Goal: Task Accomplishment & Management: Use online tool/utility

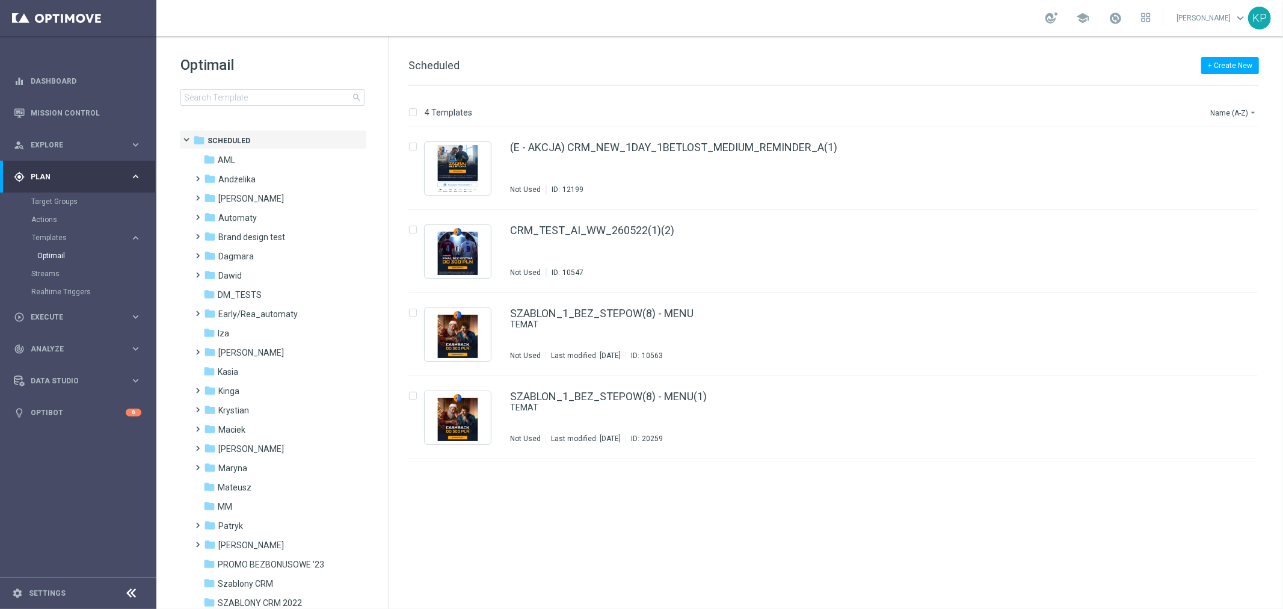
click at [407, 26] on div "school [PERSON_NAME] keyboard_arrow_down KP" at bounding box center [719, 18] width 1127 height 36
click at [304, 7] on div "school [PERSON_NAME] keyboard_arrow_down KP" at bounding box center [719, 18] width 1127 height 36
click at [245, 98] on input at bounding box center [272, 97] width 184 height 17
type input "E_ALL_TARGET_DEPO_AB DO 200 PLN_ORG_3DEPO_101025"
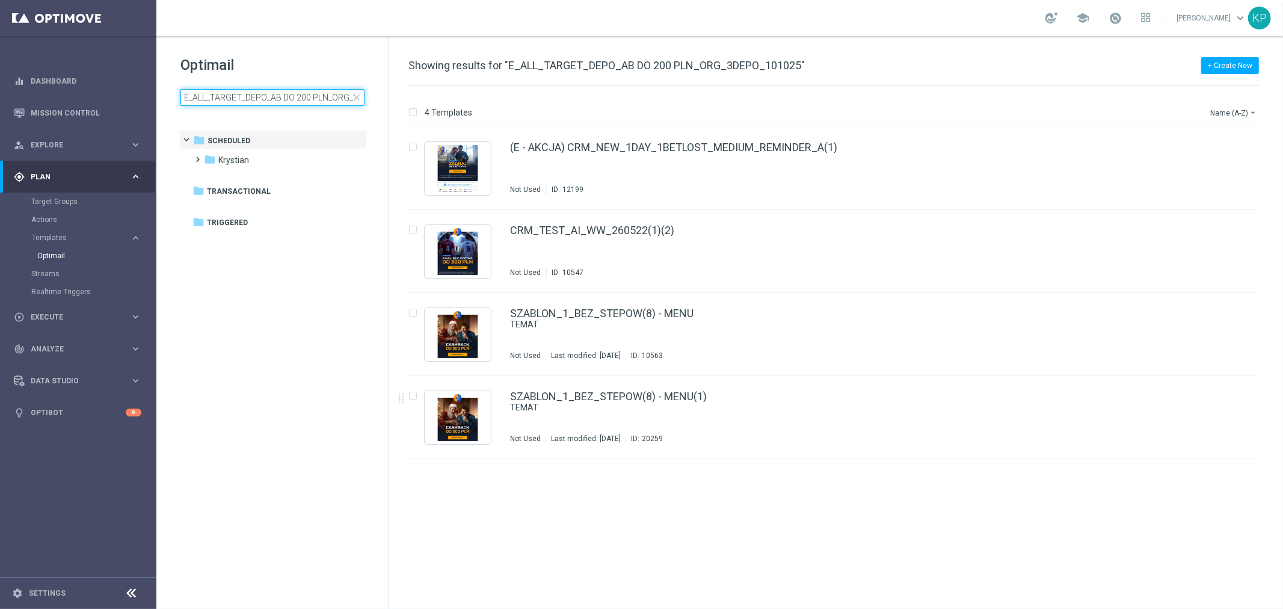
scroll to position [0, 54]
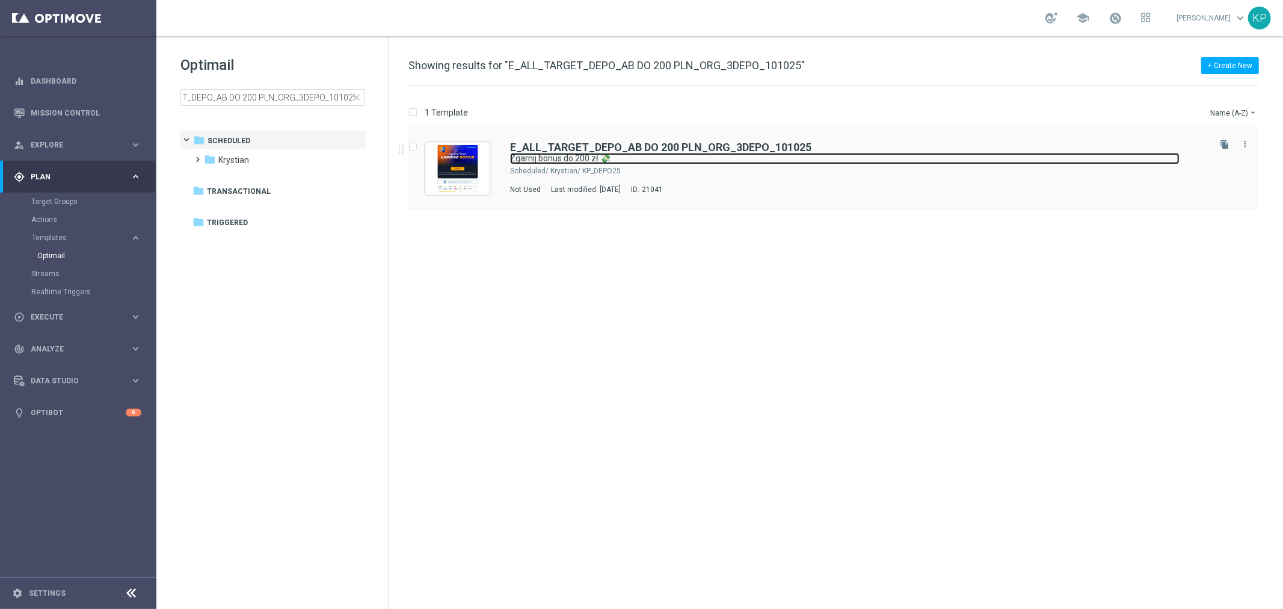
click at [867, 162] on link "Zgarnij bonus do 200 zł 💸" at bounding box center [844, 158] width 669 height 11
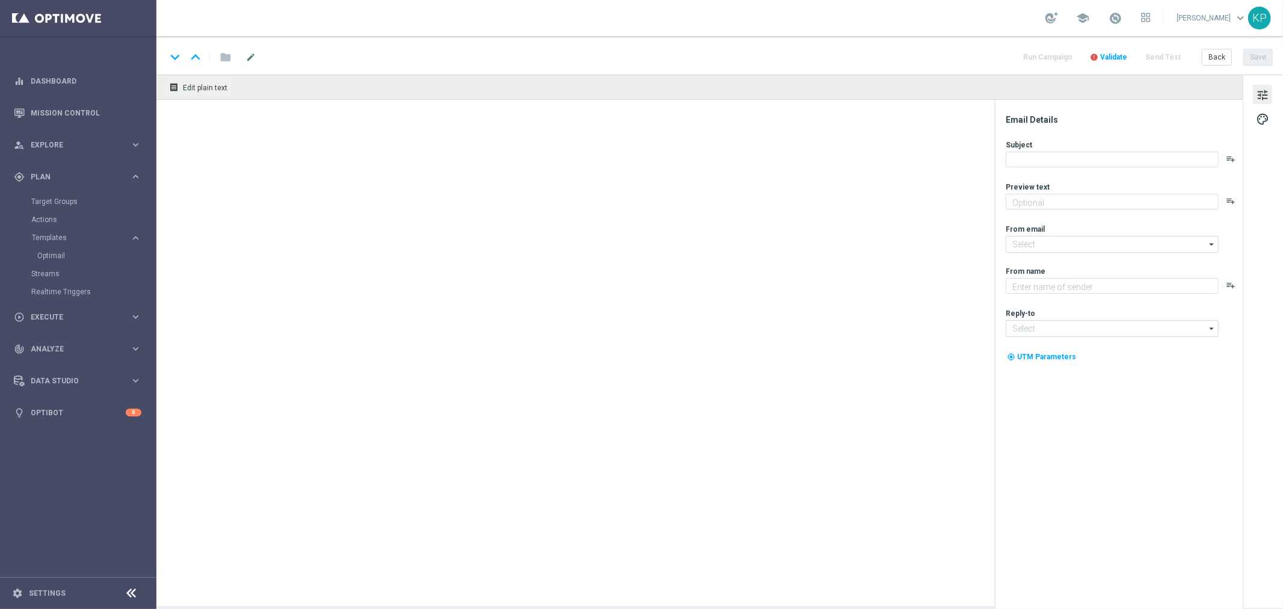
type textarea "Ekstra bonus od depozytu czeka na Twoje działanie🔙"
type input "[EMAIL_ADDRESS][DOMAIN_NAME]"
type textarea "STS"
type input "[EMAIL_ADDRESS][DOMAIN_NAME]"
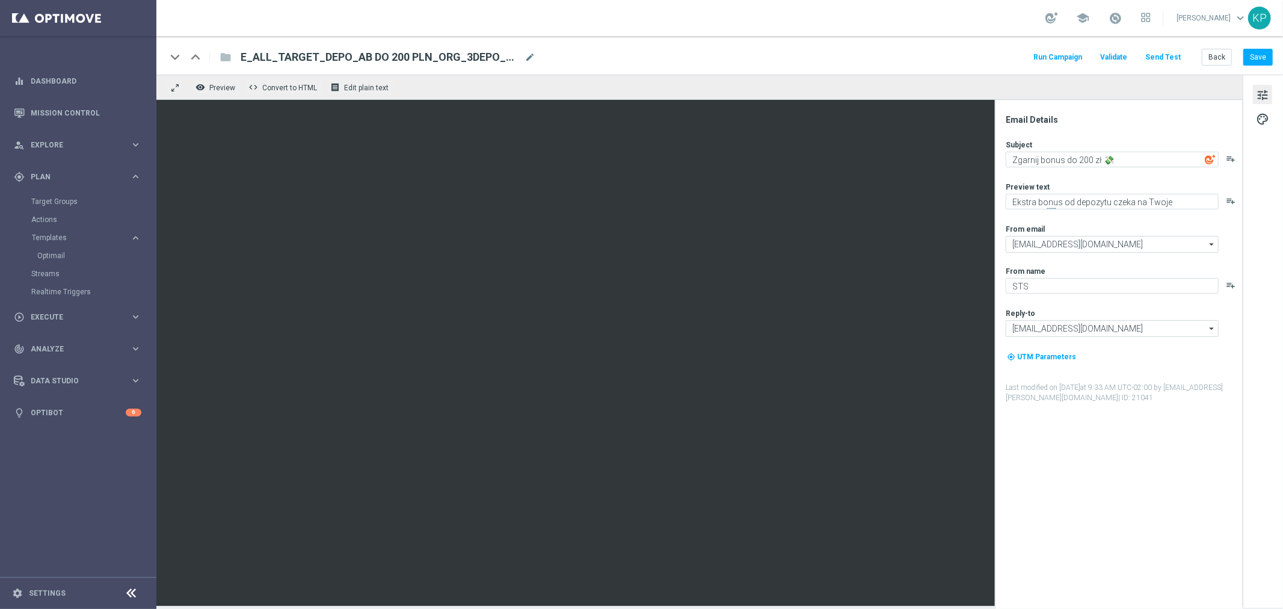
click at [1158, 55] on button "Send Test" at bounding box center [1162, 57] width 39 height 16
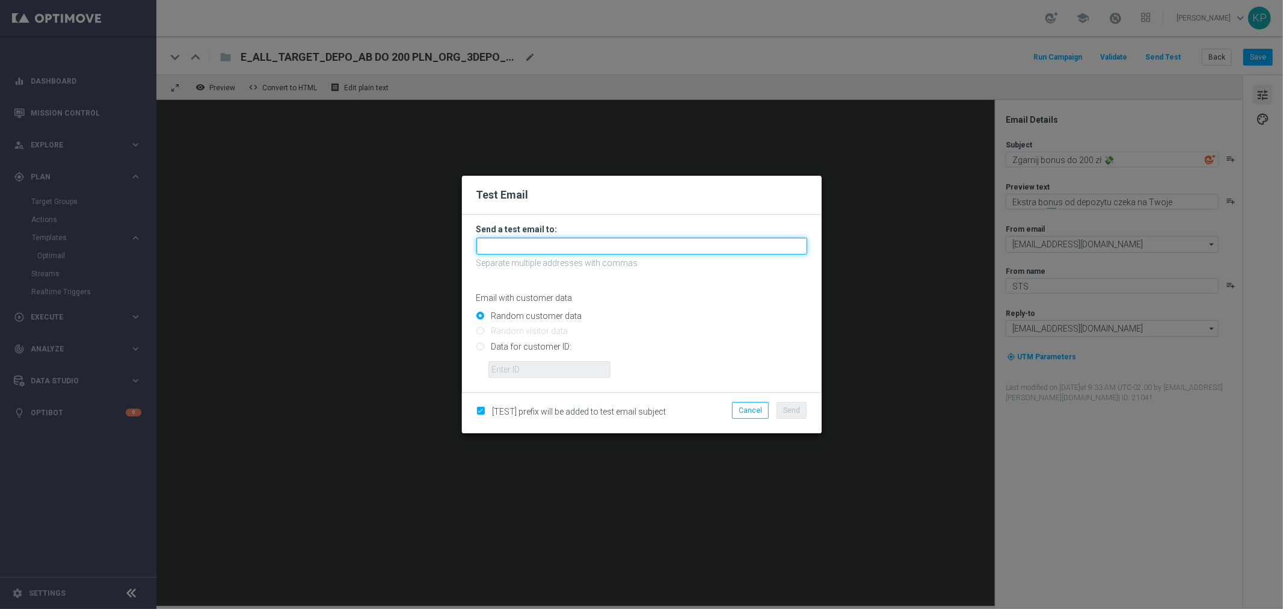
click at [682, 238] on input "text" at bounding box center [641, 246] width 331 height 17
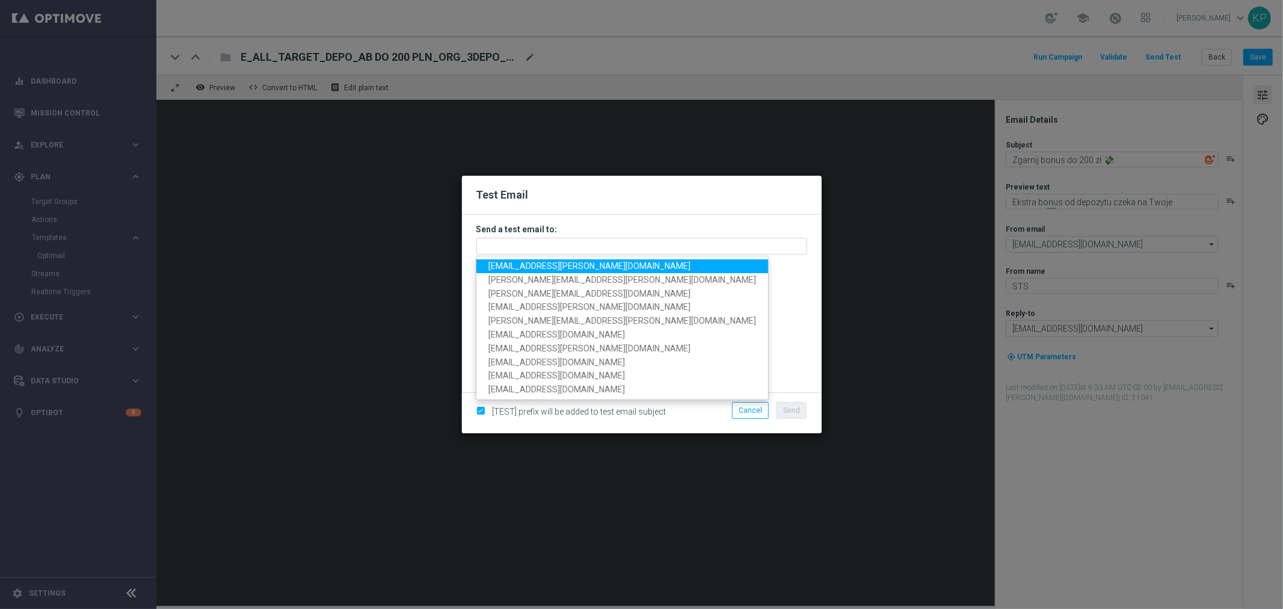
click at [556, 268] on span "[EMAIL_ADDRESS][PERSON_NAME][DOMAIN_NAME]" at bounding box center [589, 266] width 202 height 10
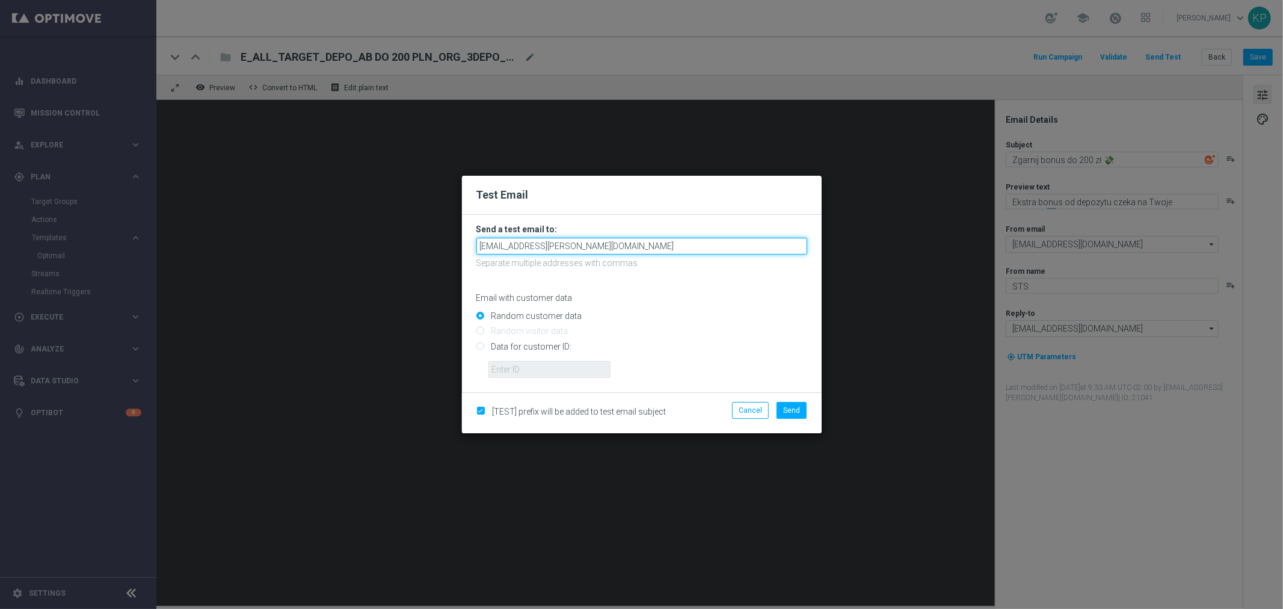
click at [605, 244] on input "[EMAIL_ADDRESS][PERSON_NAME][DOMAIN_NAME]" at bounding box center [641, 246] width 331 height 17
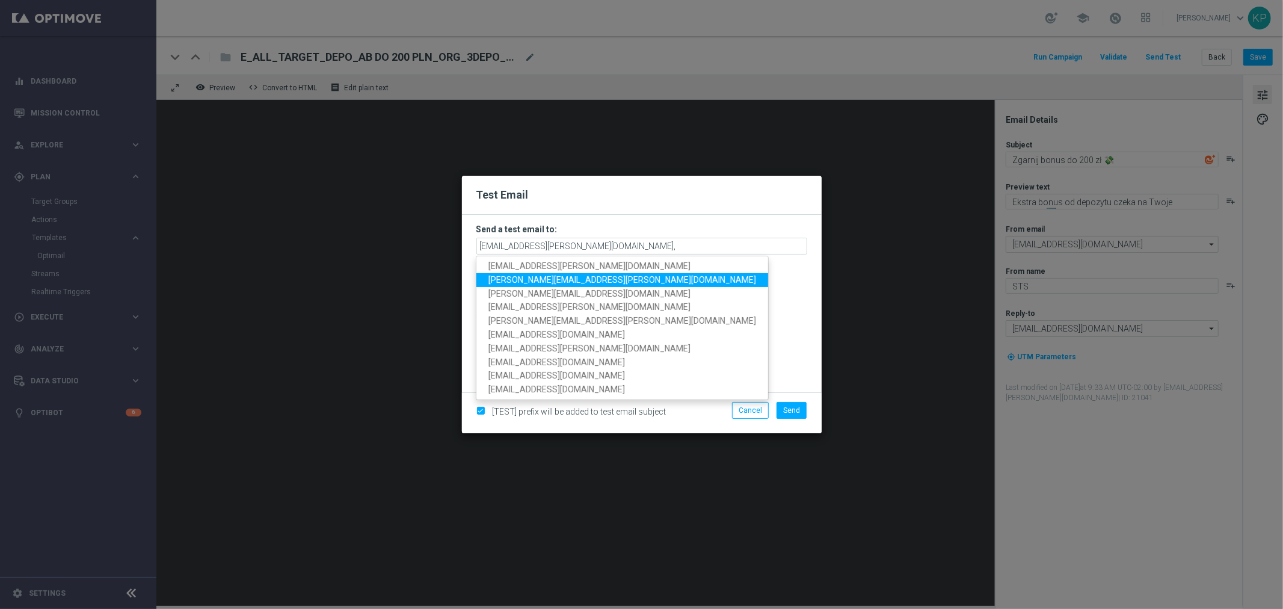
click at [578, 278] on span "[PERSON_NAME][EMAIL_ADDRESS][PERSON_NAME][DOMAIN_NAME]" at bounding box center [622, 280] width 268 height 10
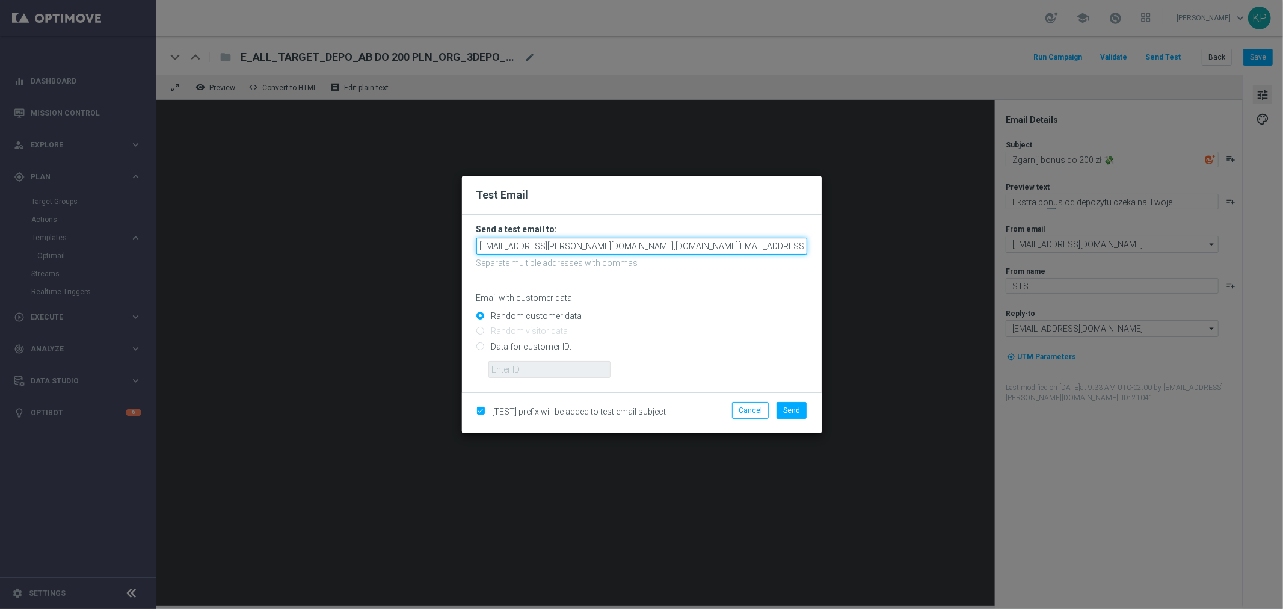
click at [712, 245] on input "[EMAIL_ADDRESS][PERSON_NAME][DOMAIN_NAME],[DOMAIN_NAME][EMAIL_ADDRESS][PERSON_N…" at bounding box center [641, 246] width 331 height 17
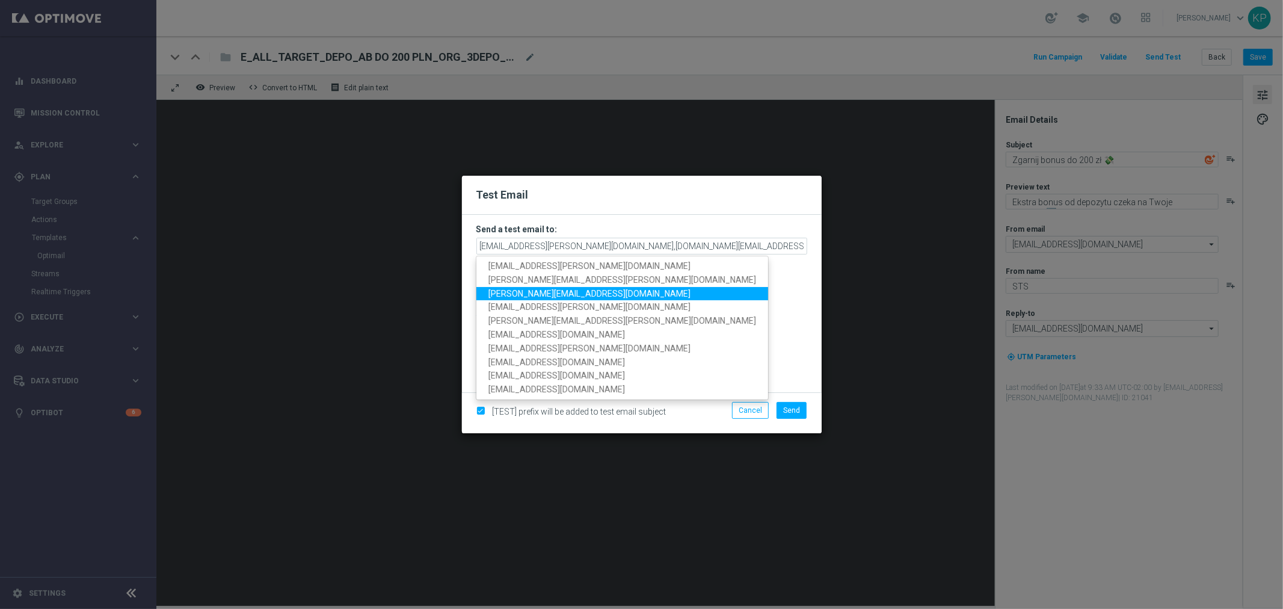
click at [573, 290] on link "[PERSON_NAME][EMAIL_ADDRESS][DOMAIN_NAME]" at bounding box center [622, 293] width 292 height 14
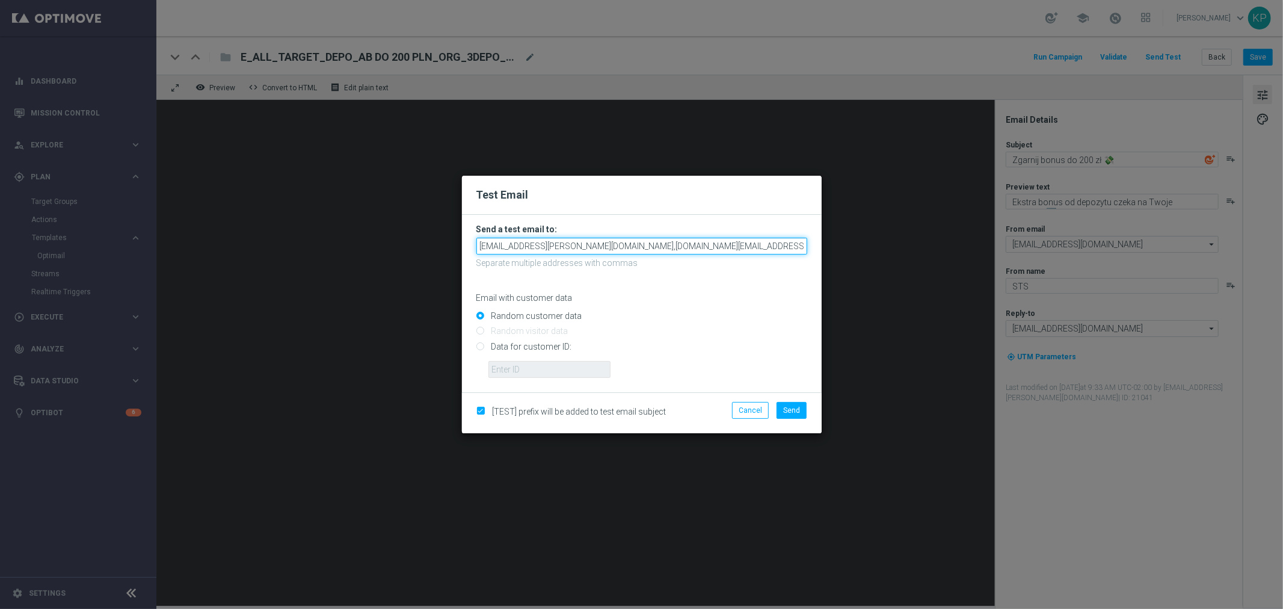
click at [763, 244] on input "[EMAIL_ADDRESS][PERSON_NAME][DOMAIN_NAME],[DOMAIN_NAME][EMAIL_ADDRESS][PERSON_N…" at bounding box center [641, 246] width 331 height 17
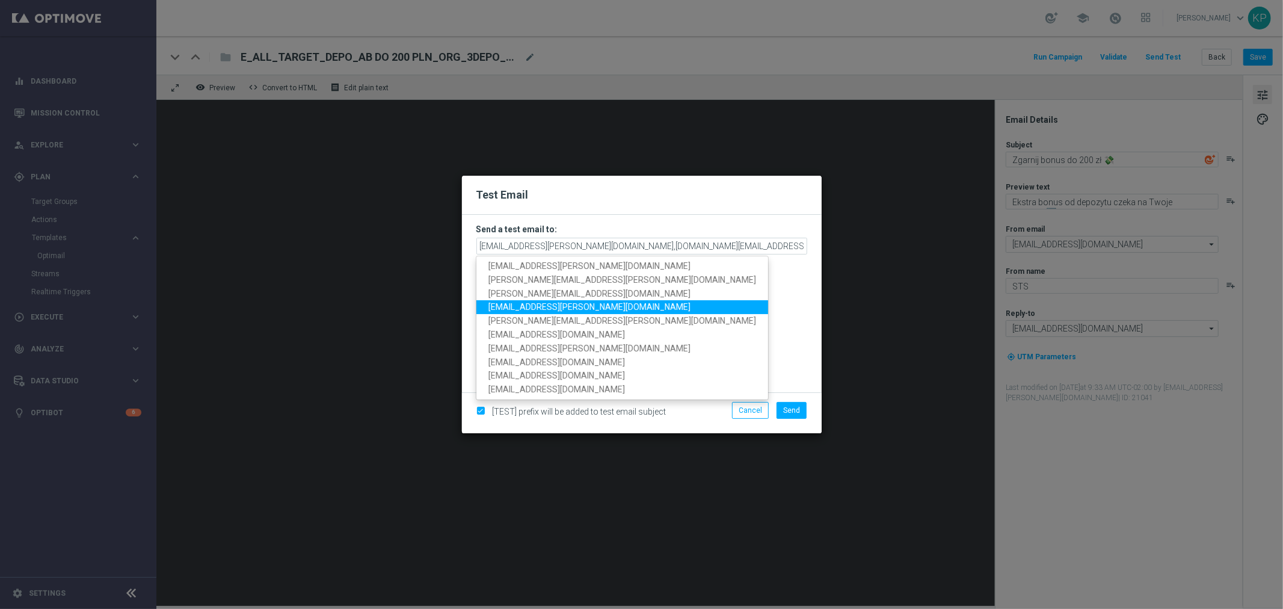
click at [559, 310] on span "[EMAIL_ADDRESS][PERSON_NAME][DOMAIN_NAME]" at bounding box center [589, 307] width 202 height 10
type input "[EMAIL_ADDRESS][PERSON_NAME][DOMAIN_NAME],[DOMAIN_NAME][EMAIL_ADDRESS][PERSON_N…"
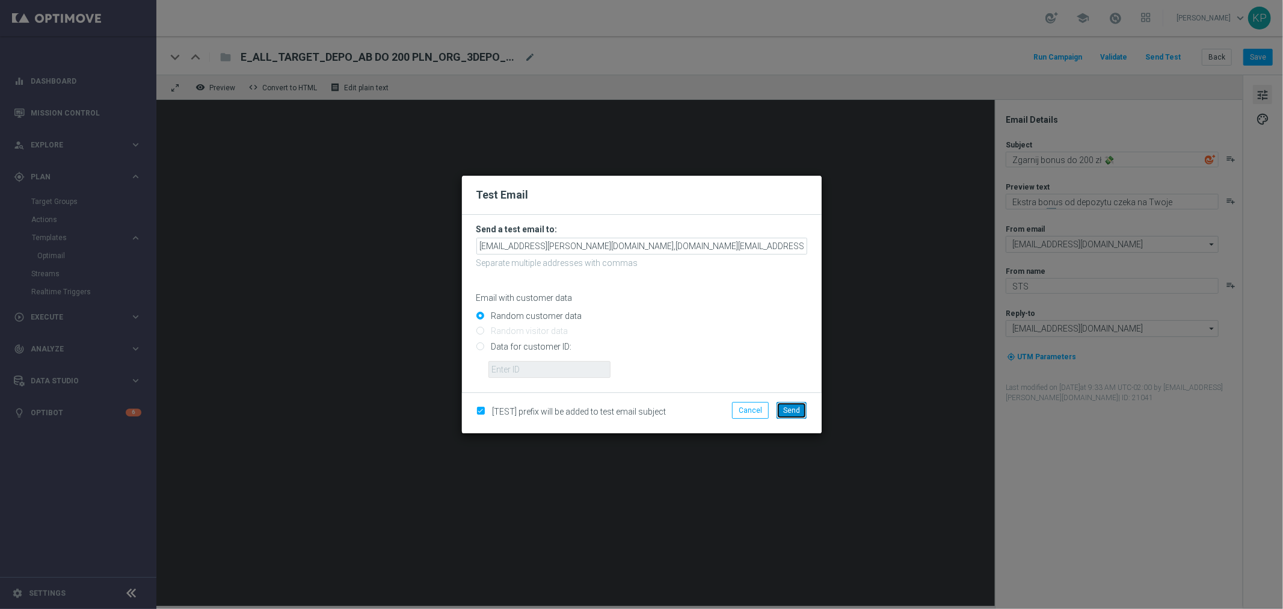
click at [783, 407] on button "Send" at bounding box center [792, 410] width 30 height 17
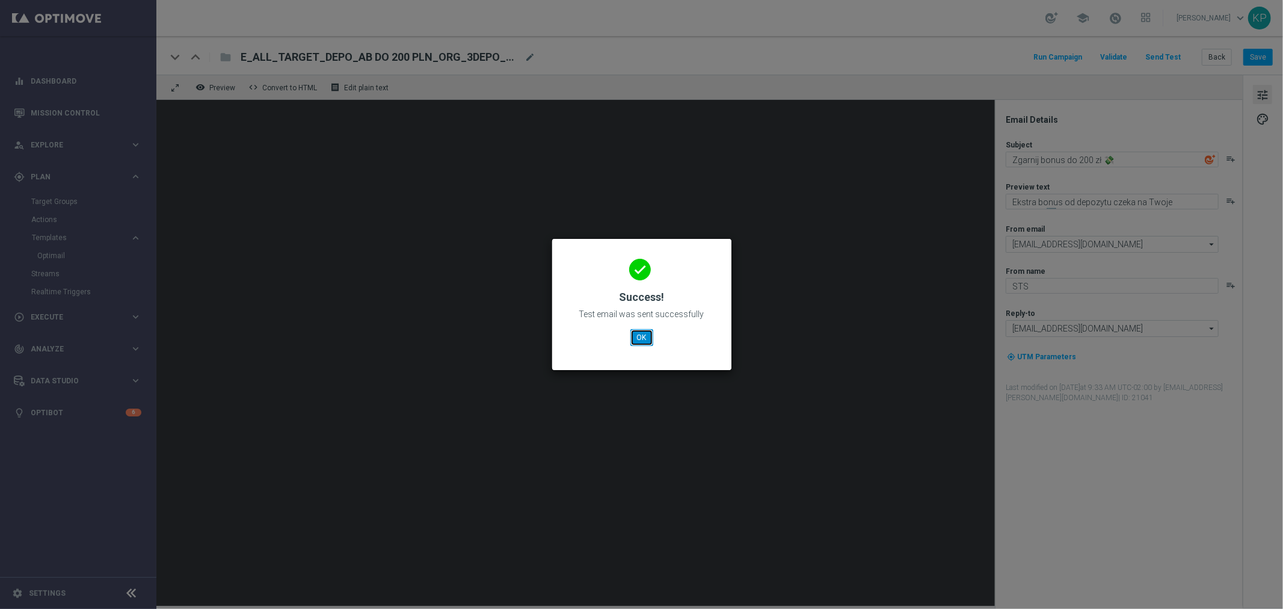
click at [639, 341] on button "OK" at bounding box center [641, 337] width 23 height 17
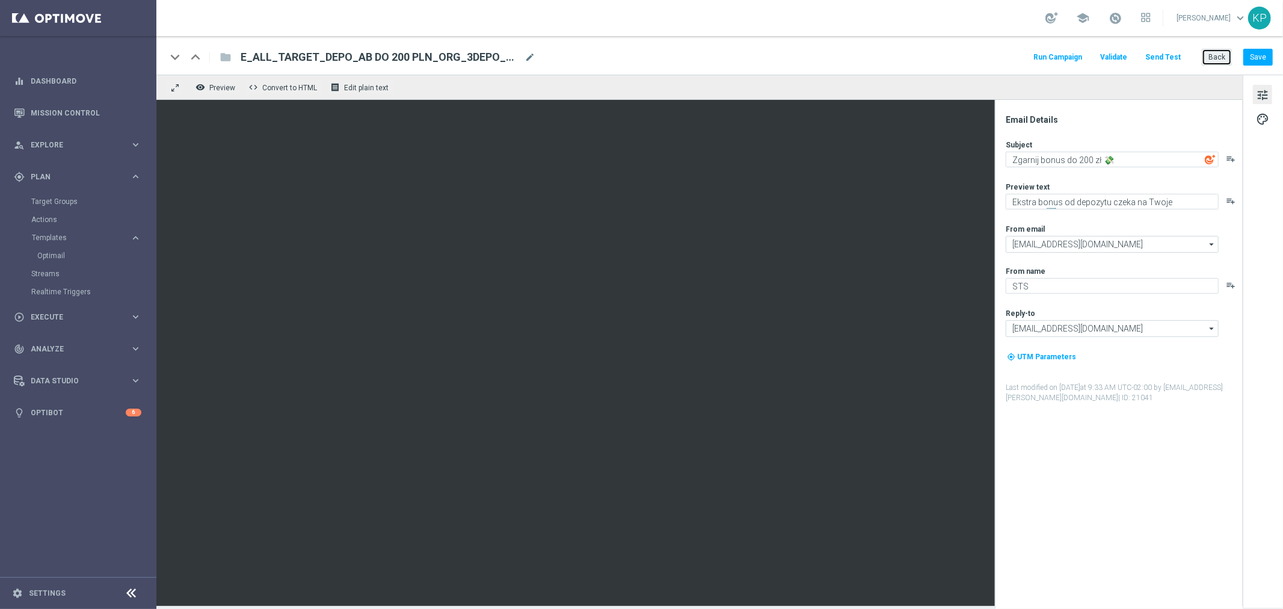
click at [1213, 51] on button "Back" at bounding box center [1217, 57] width 30 height 17
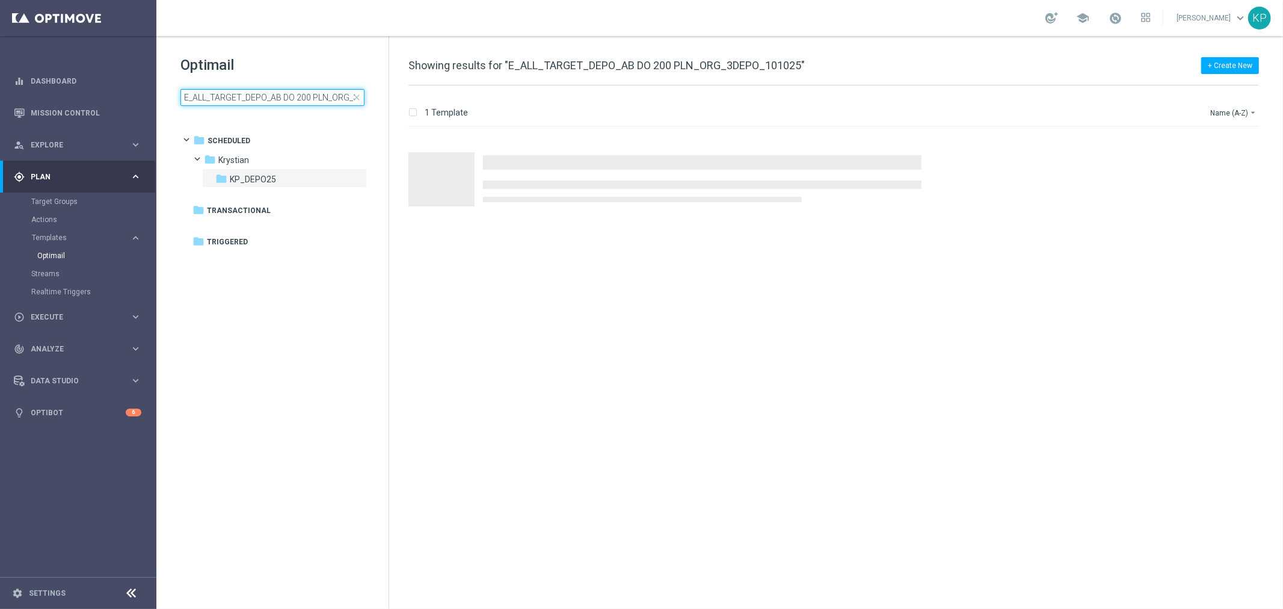
click at [301, 98] on input "E_ALL_TARGET_DEPO_AB DO 200 PLN_ORG_3DEPO_101025" at bounding box center [272, 97] width 184 height 17
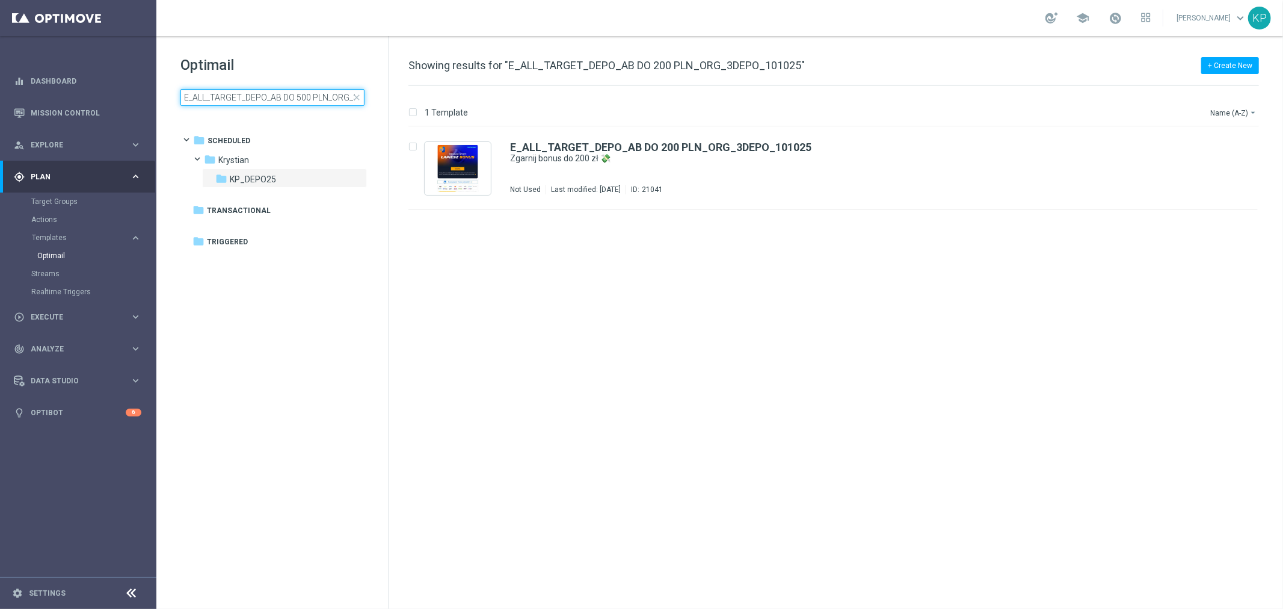
scroll to position [0, 54]
type input "E_ALL_TARGET_DEPO_AB DO 500 PLN_ORG_3DEPO_101025"
click at [893, 174] on div "E_ALL_TARGET_DEPO_AB DO 500 PLN_ORG_3DEPO_101025 Zgarnij bonus do 500 zł 💸 Not …" at bounding box center [858, 168] width 697 height 52
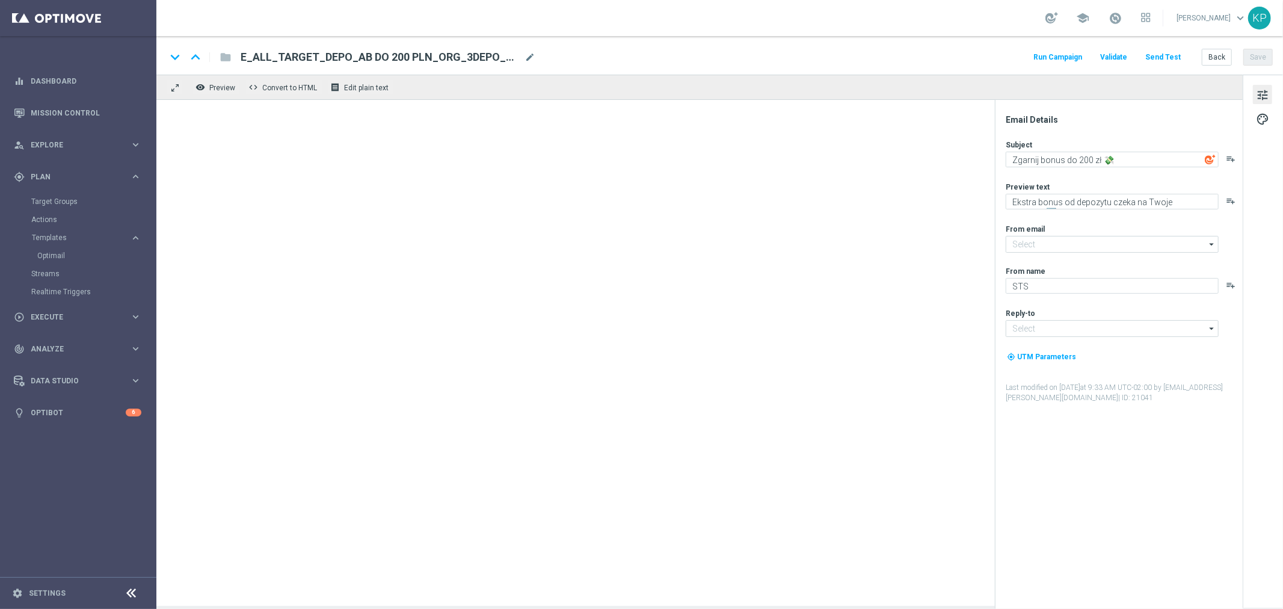
type input "[EMAIL_ADDRESS][DOMAIN_NAME]"
type textarea "Zgarnij bonus do 500 zł 💸"
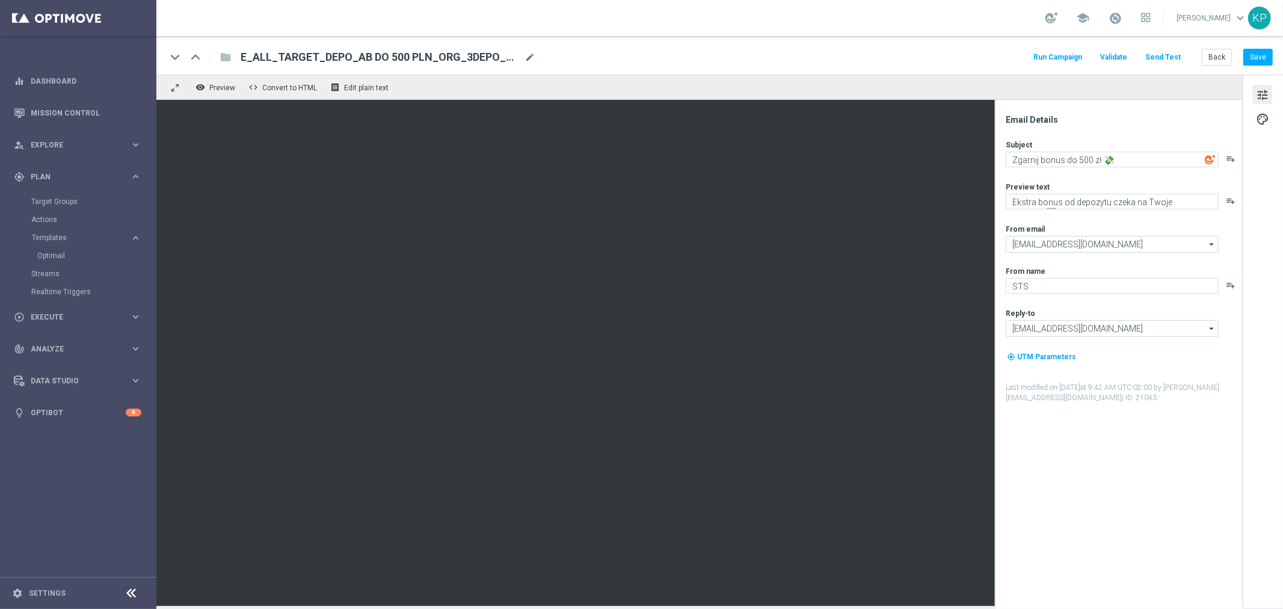
click at [1170, 54] on button "Send Test" at bounding box center [1162, 57] width 39 height 16
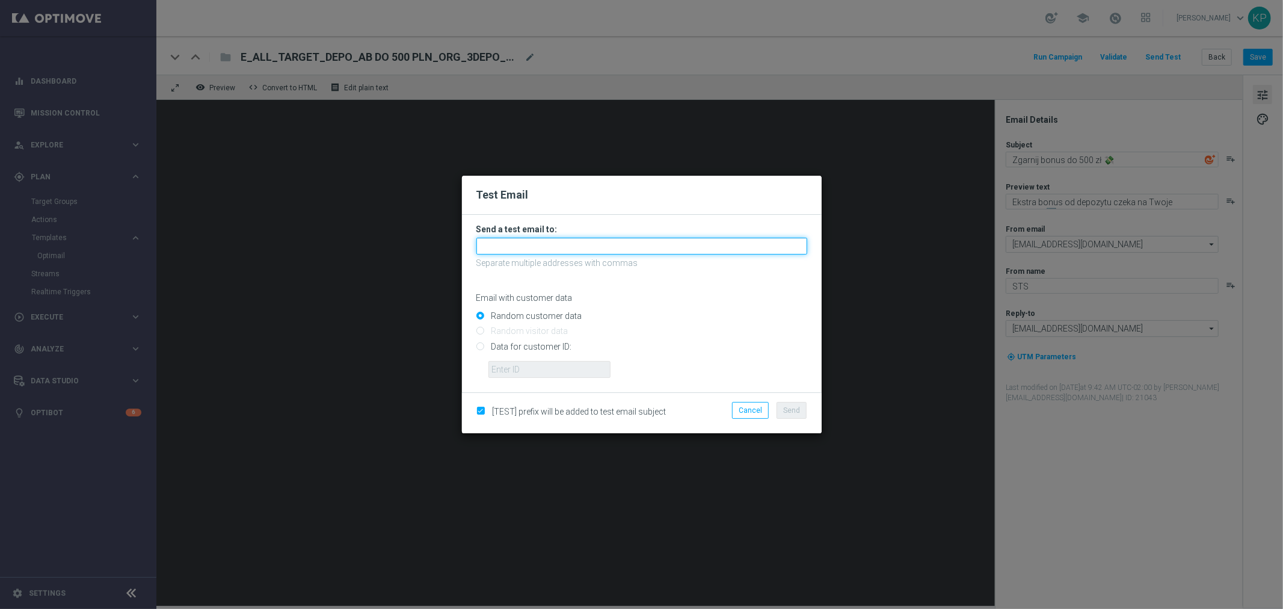
click at [647, 244] on input "text" at bounding box center [641, 246] width 331 height 17
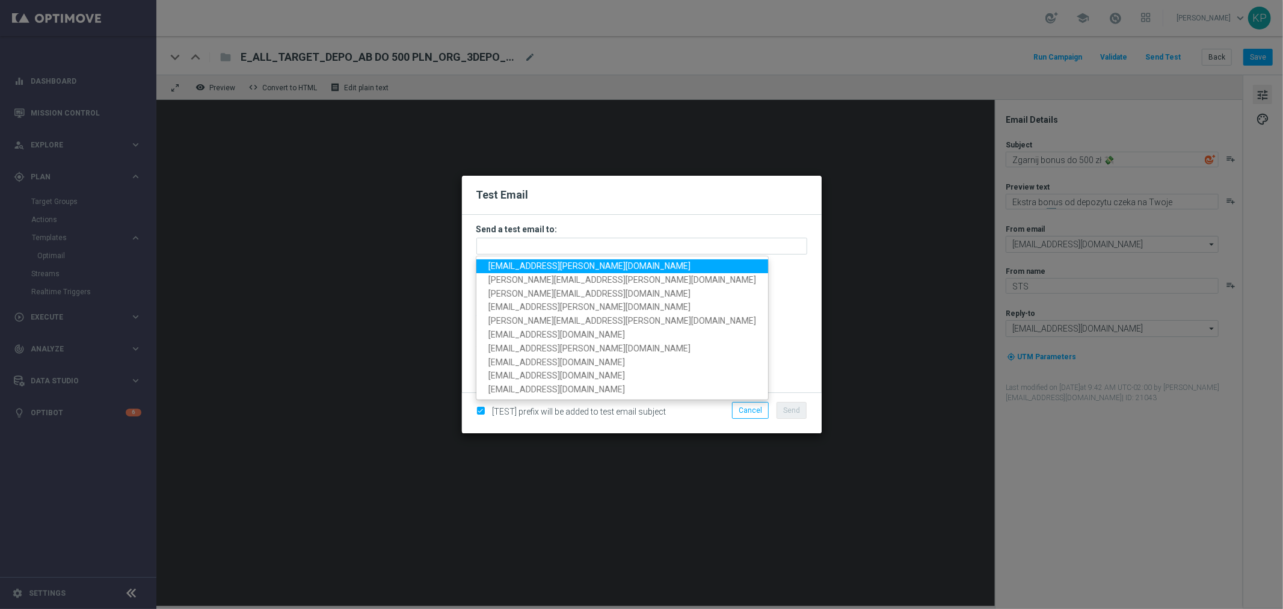
click at [572, 265] on span "[EMAIL_ADDRESS][PERSON_NAME][DOMAIN_NAME]" at bounding box center [589, 266] width 202 height 10
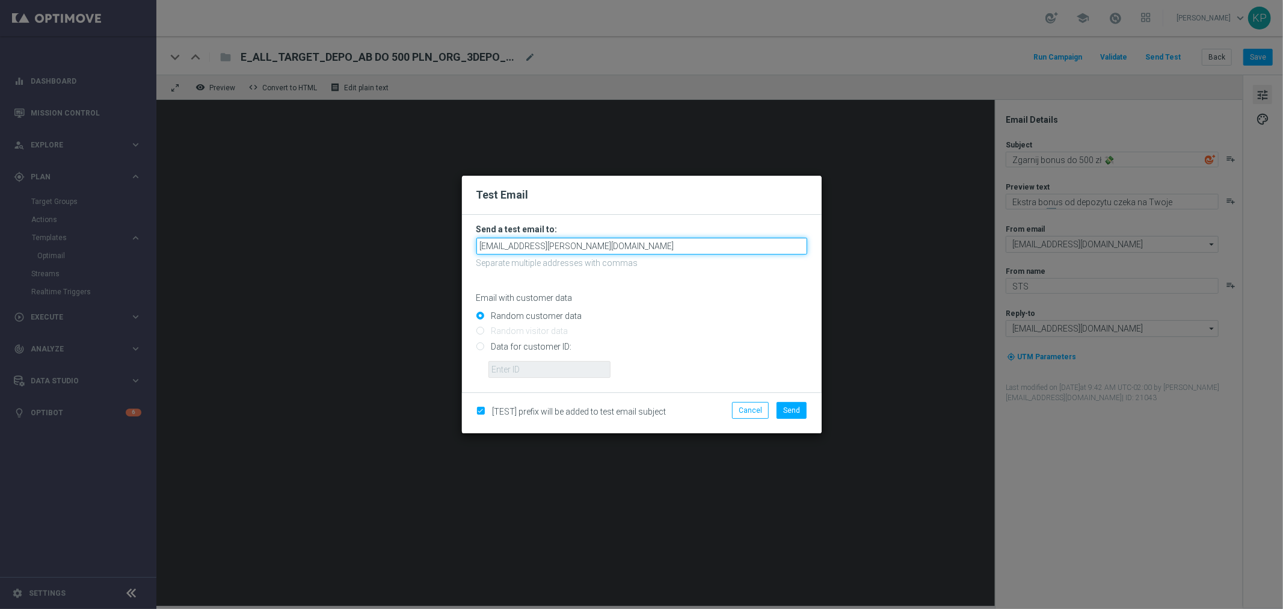
click at [624, 250] on input "[EMAIL_ADDRESS][PERSON_NAME][DOMAIN_NAME]" at bounding box center [641, 246] width 331 height 17
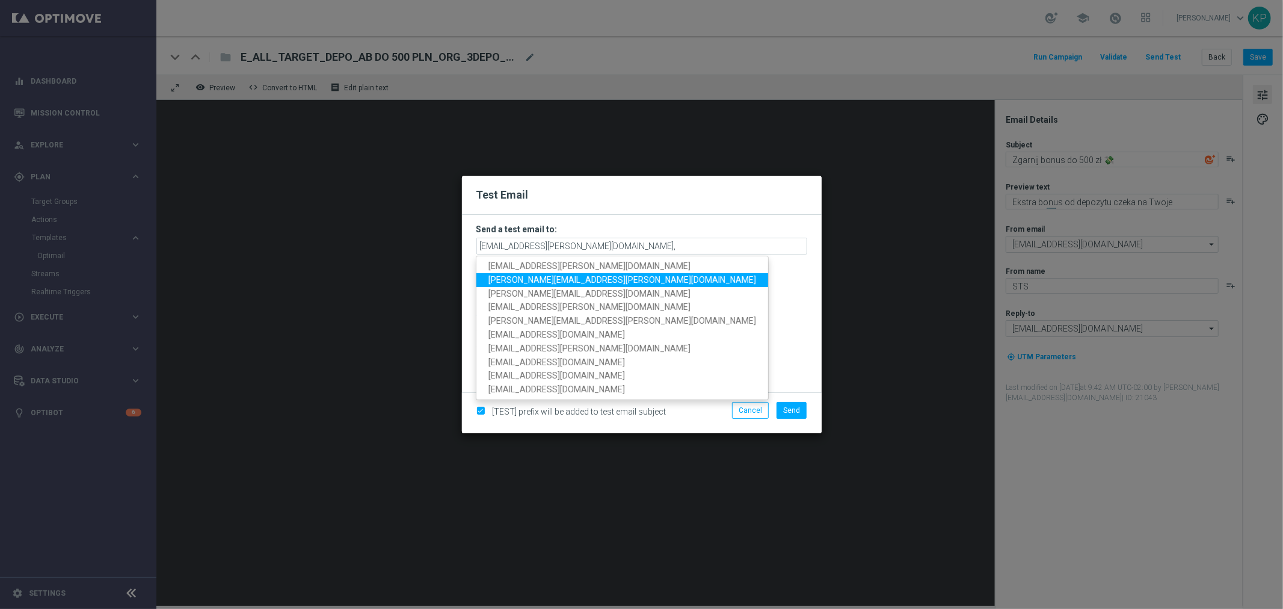
click at [561, 277] on span "[PERSON_NAME][EMAIL_ADDRESS][PERSON_NAME][DOMAIN_NAME]" at bounding box center [622, 280] width 268 height 10
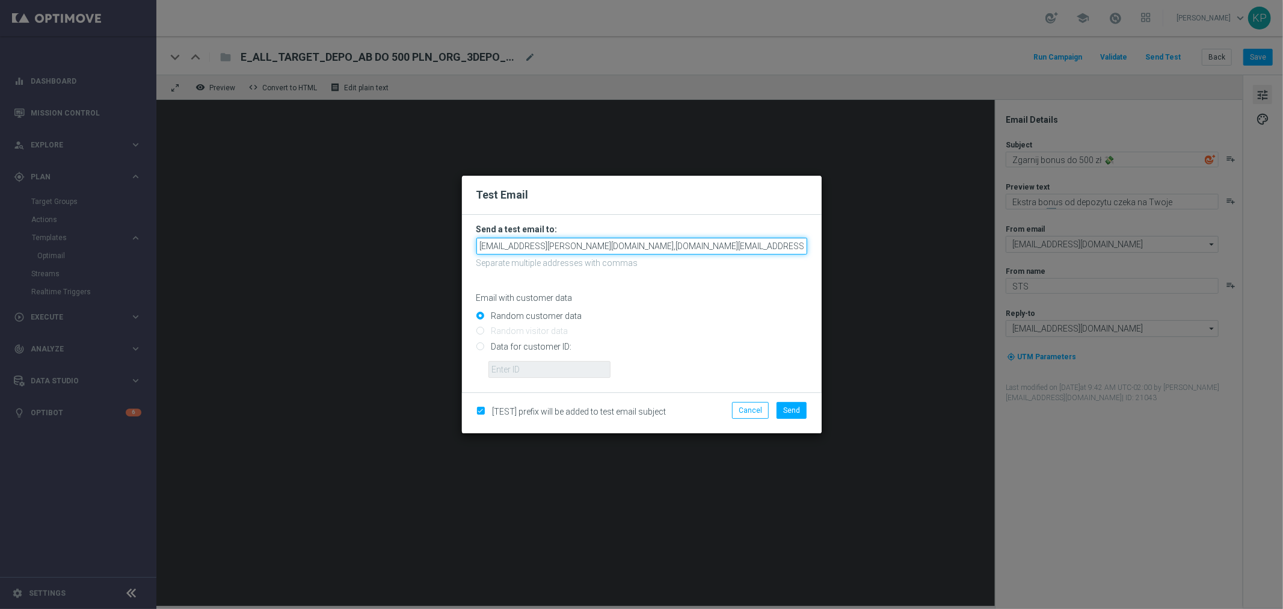
click at [689, 249] on input "[EMAIL_ADDRESS][PERSON_NAME][DOMAIN_NAME],[DOMAIN_NAME][EMAIL_ADDRESS][PERSON_N…" at bounding box center [641, 246] width 331 height 17
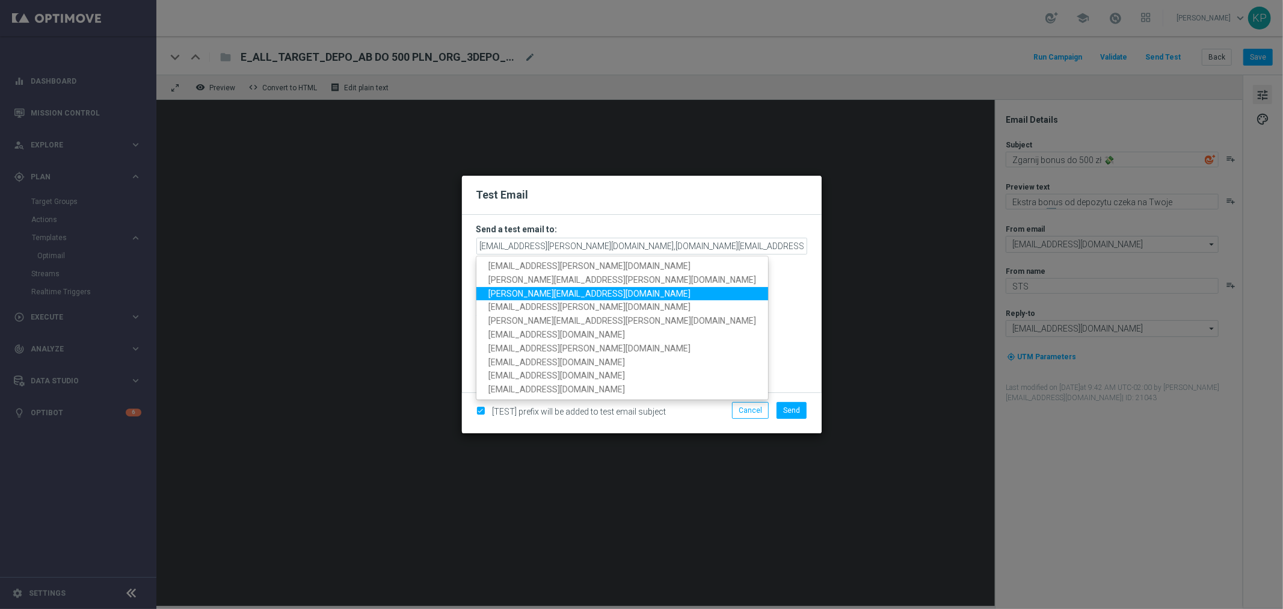
click at [566, 291] on span "[PERSON_NAME][EMAIL_ADDRESS][DOMAIN_NAME]" at bounding box center [589, 293] width 202 height 10
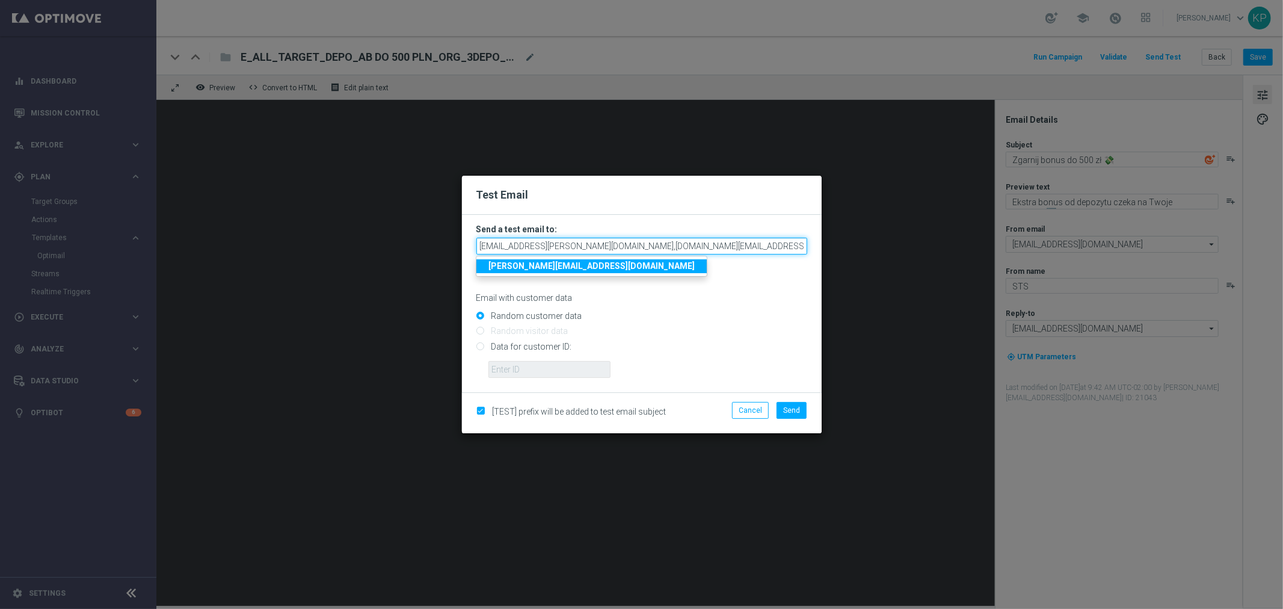
click at [774, 250] on input "[EMAIL_ADDRESS][PERSON_NAME][DOMAIN_NAME],[DOMAIN_NAME][EMAIL_ADDRESS][PERSON_N…" at bounding box center [641, 246] width 331 height 17
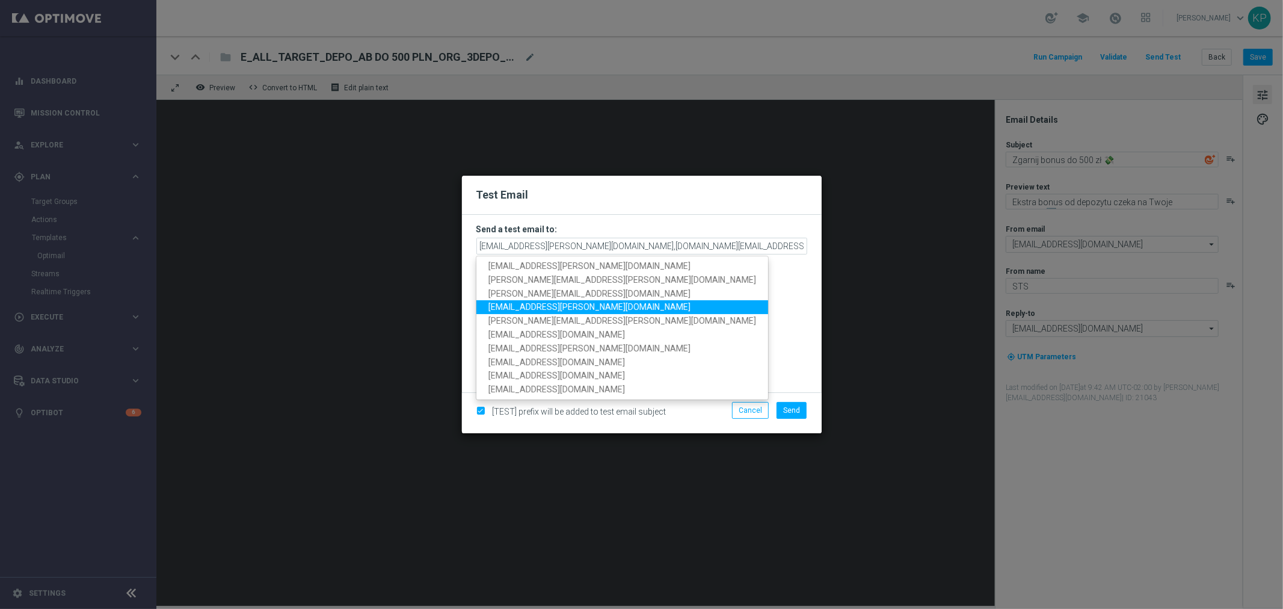
click at [574, 307] on span "[EMAIL_ADDRESS][PERSON_NAME][DOMAIN_NAME]" at bounding box center [589, 307] width 202 height 10
type input "[EMAIL_ADDRESS][PERSON_NAME][DOMAIN_NAME],[DOMAIN_NAME][EMAIL_ADDRESS][PERSON_N…"
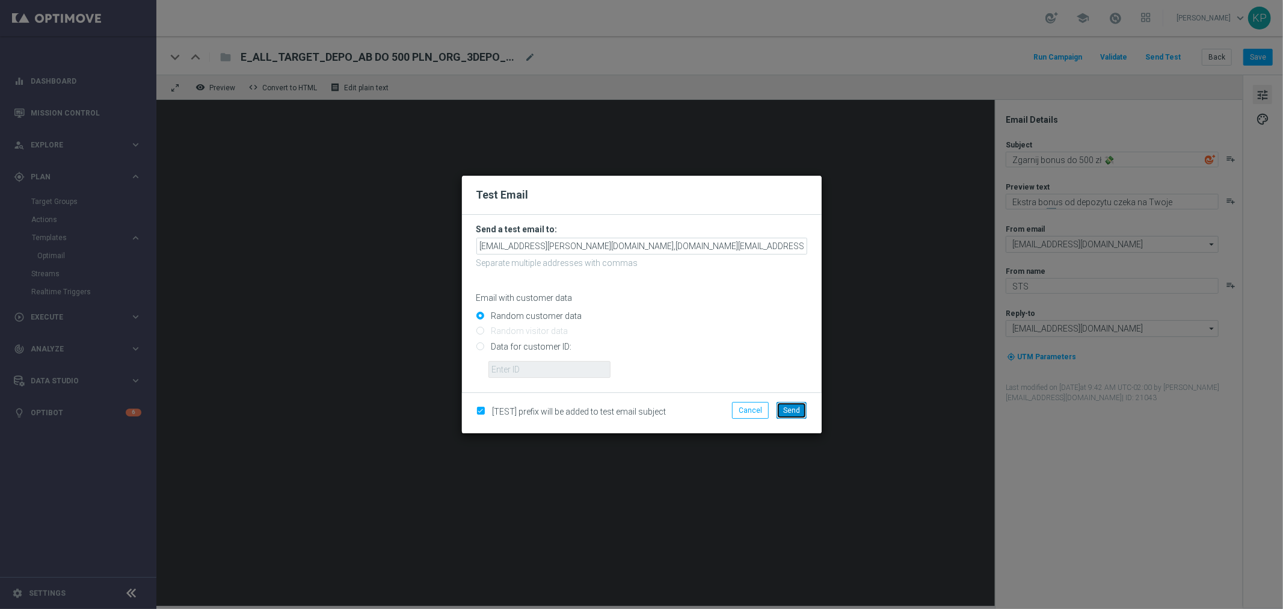
click at [790, 412] on span "Send" at bounding box center [791, 410] width 17 height 8
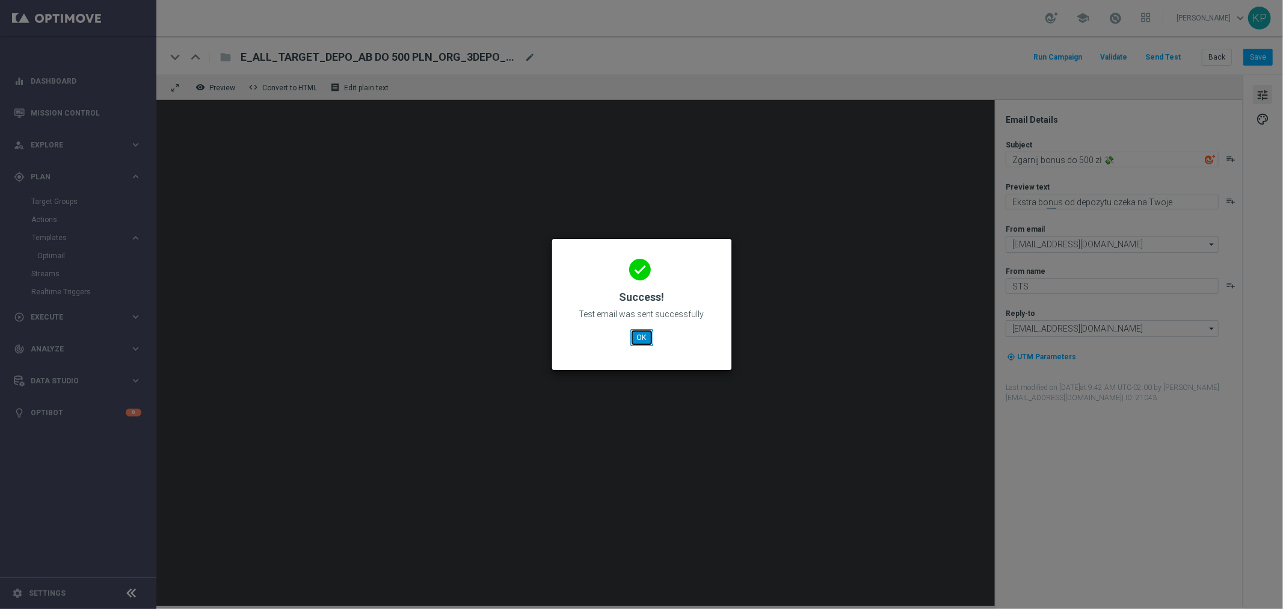
click at [645, 332] on button "OK" at bounding box center [641, 337] width 23 height 17
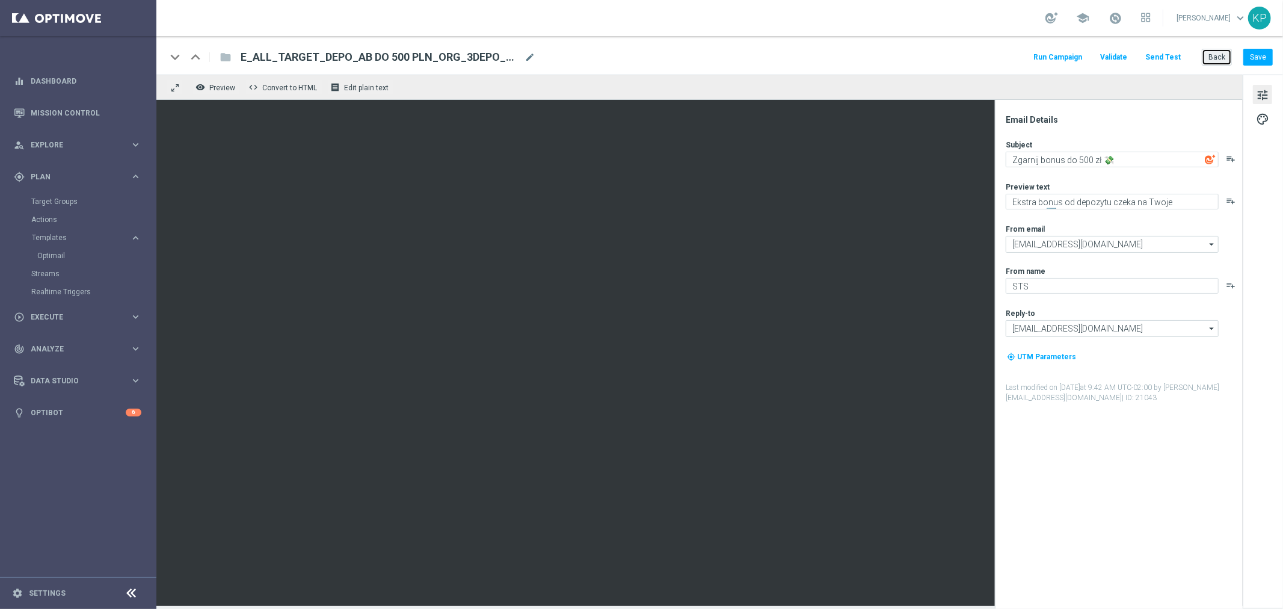
click at [1212, 57] on button "Back" at bounding box center [1217, 57] width 30 height 17
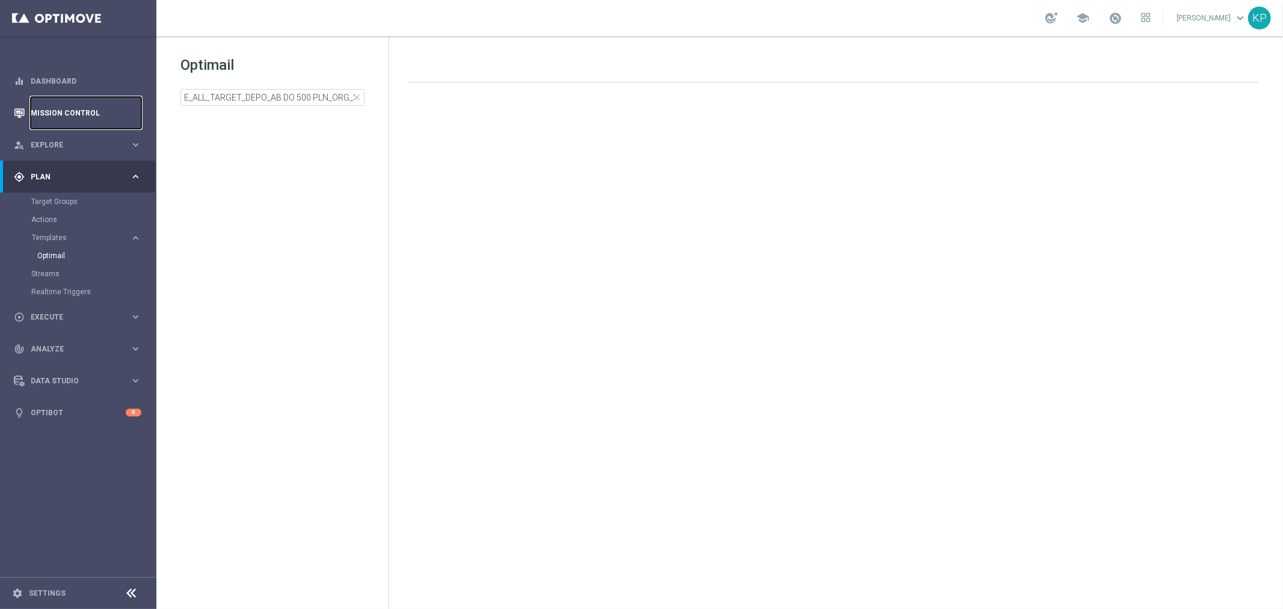
click at [84, 113] on link "Mission Control" at bounding box center [86, 113] width 111 height 32
